Goal: Transaction & Acquisition: Purchase product/service

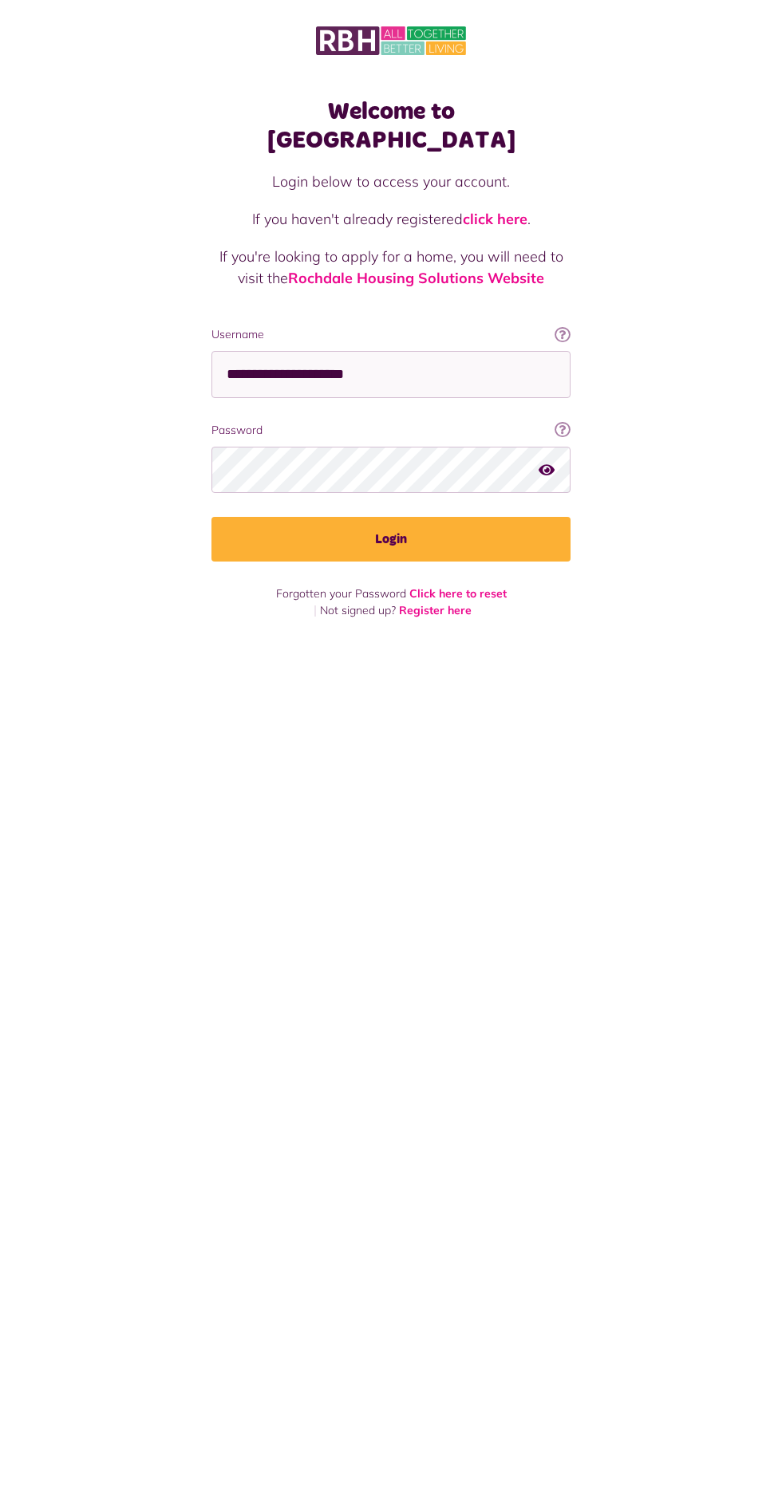
click at [211, 517] on button "Login" at bounding box center [390, 539] width 359 height 45
click at [308, 517] on button "Login" at bounding box center [390, 539] width 359 height 45
click at [341, 517] on button "Login" at bounding box center [390, 539] width 359 height 45
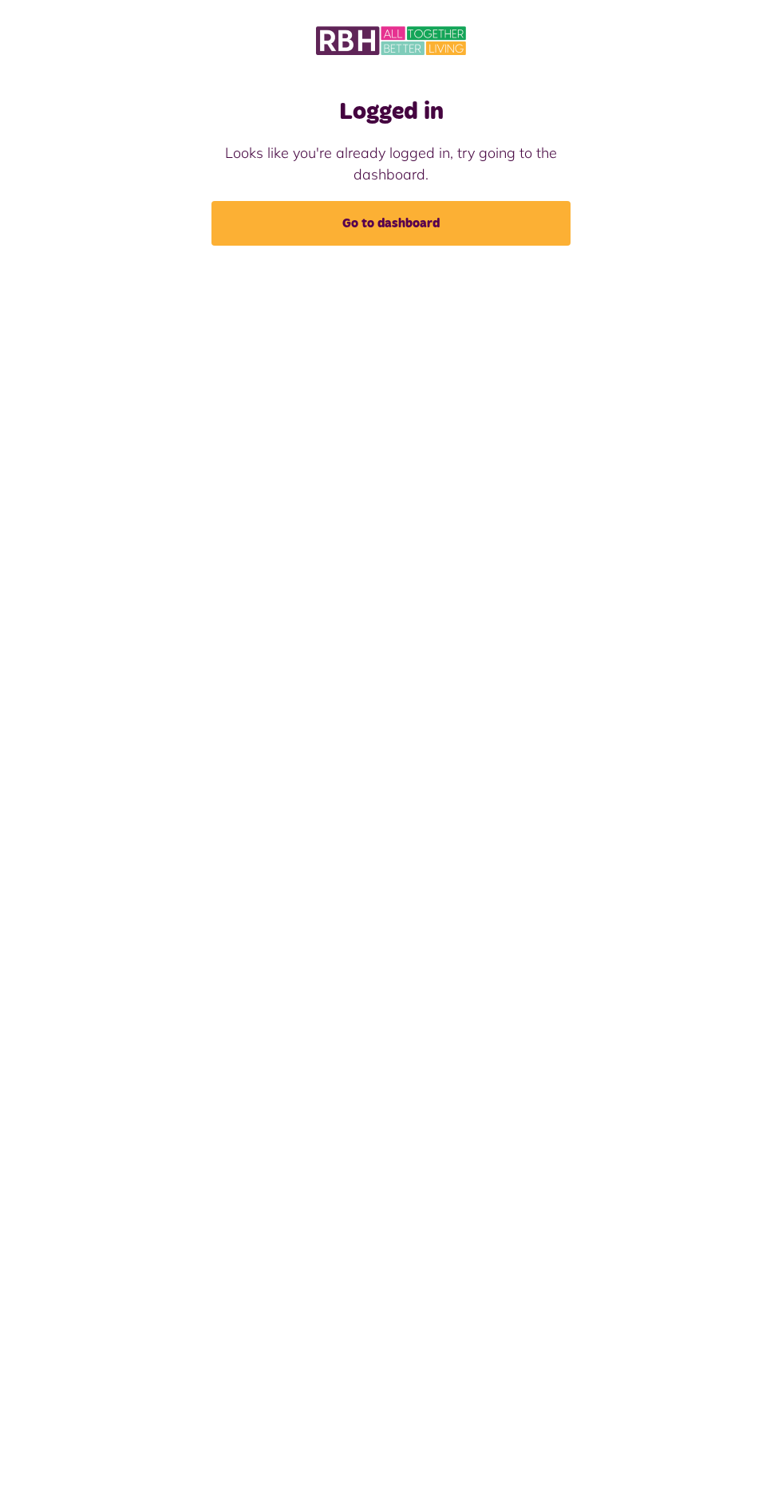
click at [291, 244] on link "Go to dashboard" at bounding box center [390, 223] width 359 height 45
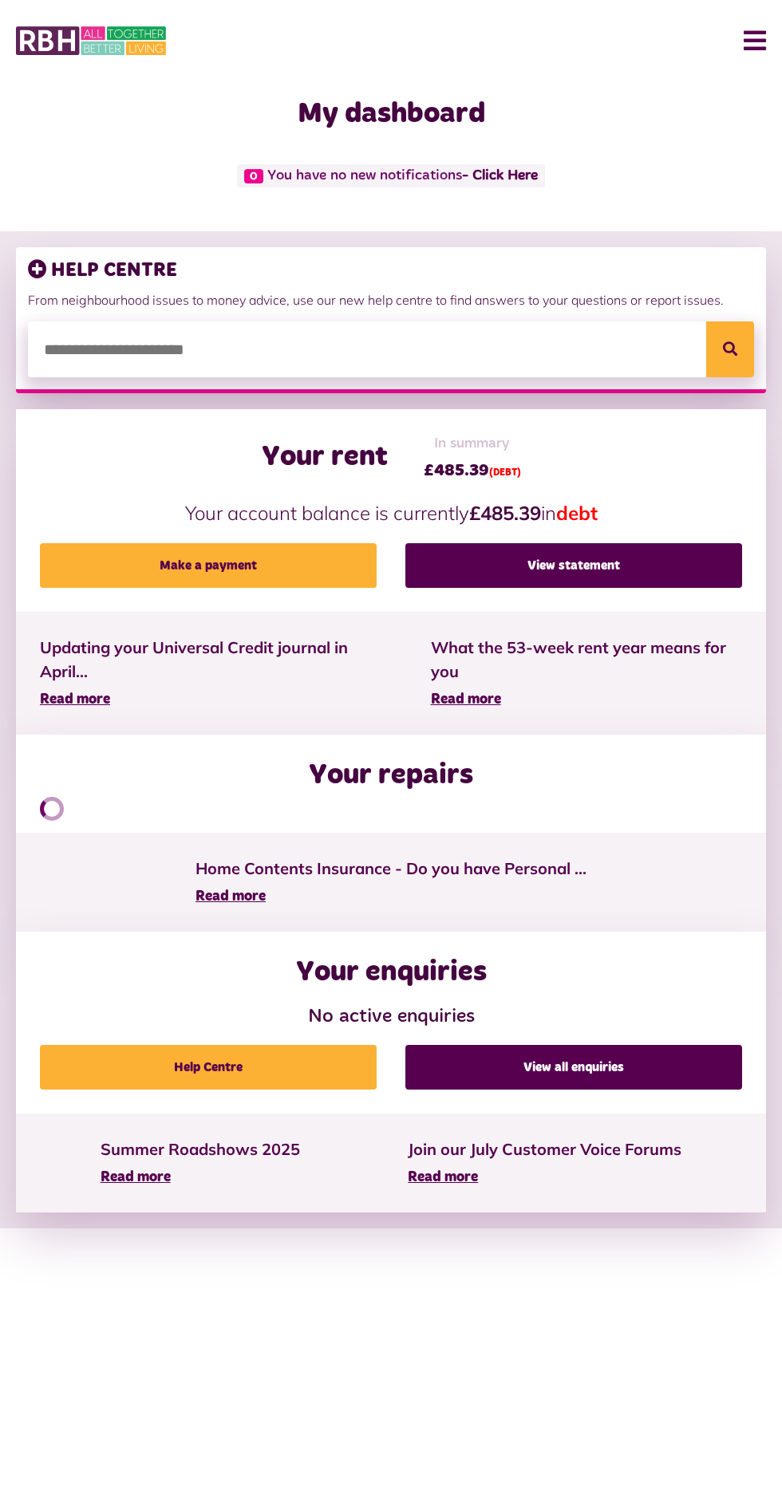
click at [244, 583] on link "Make a payment" at bounding box center [208, 565] width 337 height 45
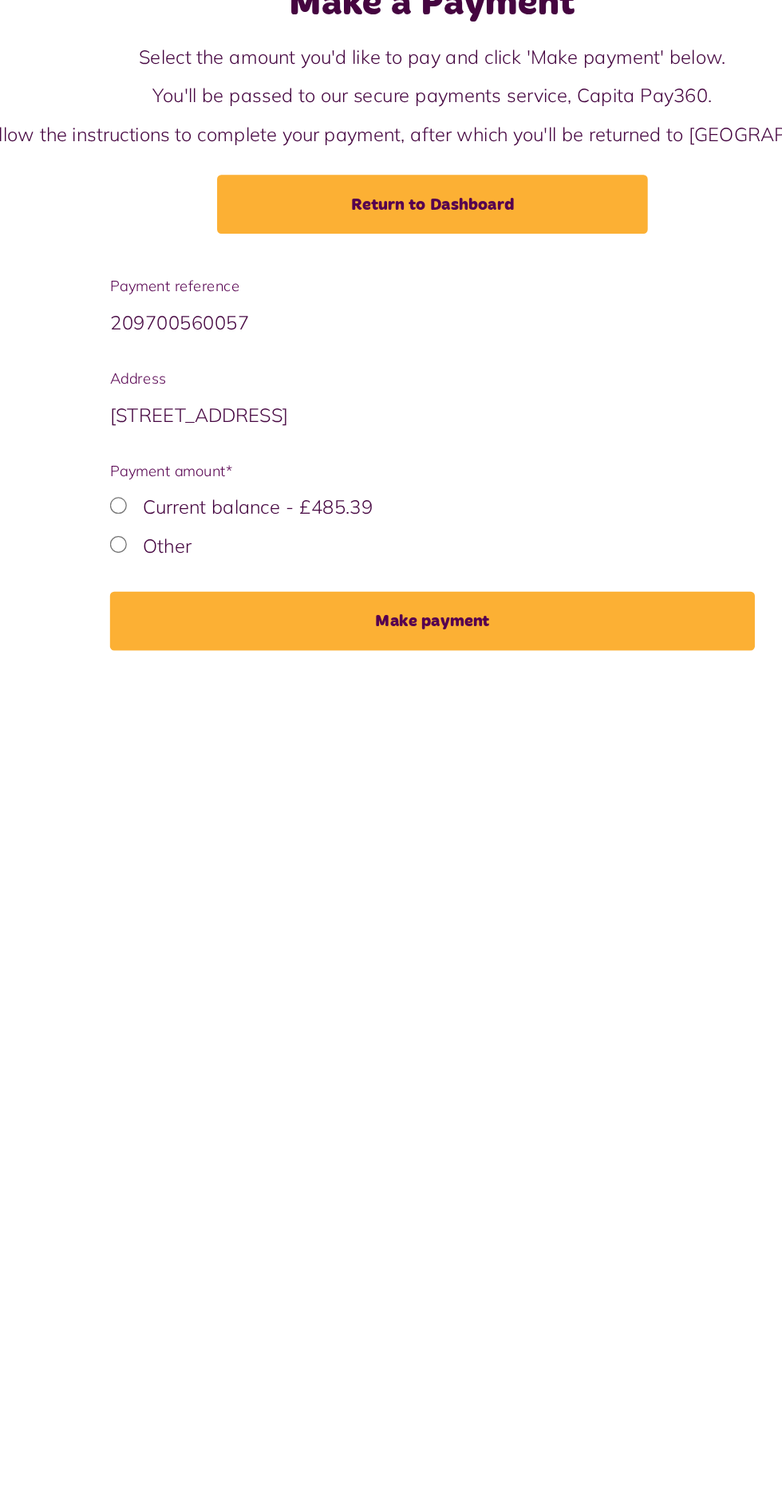
click at [176, 496] on label "Current balance - £485.39" at bounding box center [258, 496] width 175 height 18
click at [459, 568] on button "Make payment" at bounding box center [390, 583] width 489 height 45
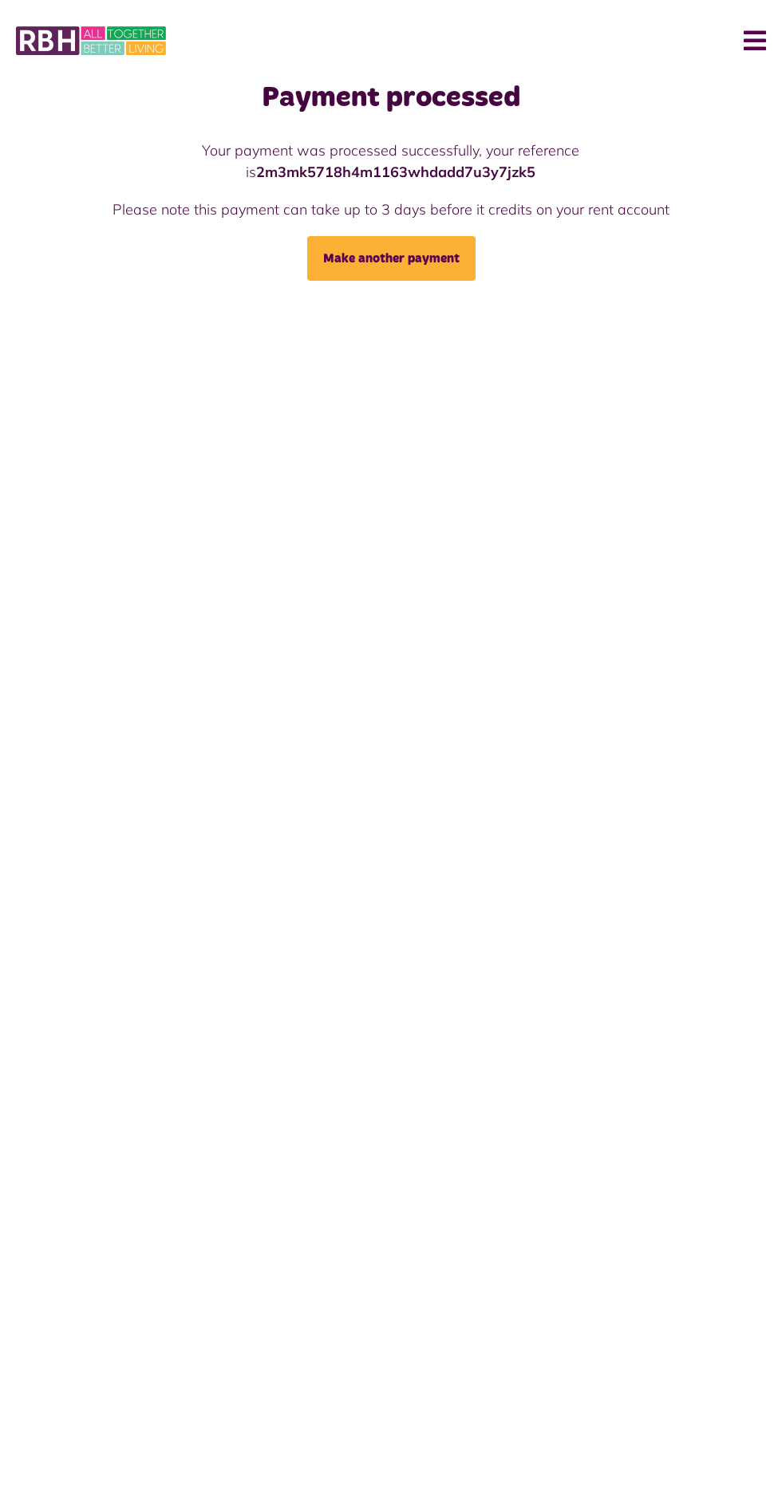
click at [47, 48] on img at bounding box center [91, 41] width 150 height 34
